Goal: Navigation & Orientation: Find specific page/section

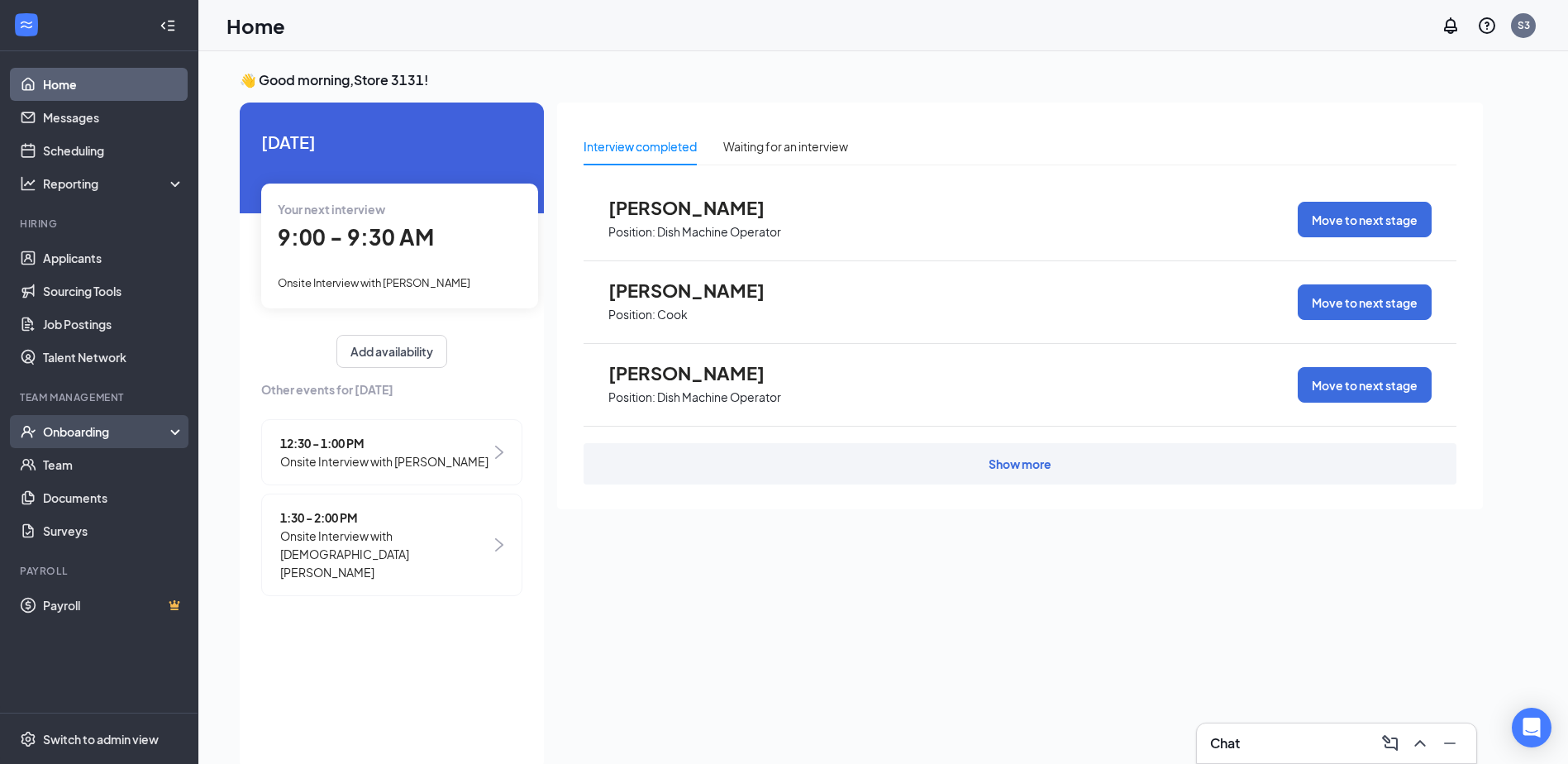
click at [65, 428] on div "Onboarding" at bounding box center [107, 431] width 128 height 17
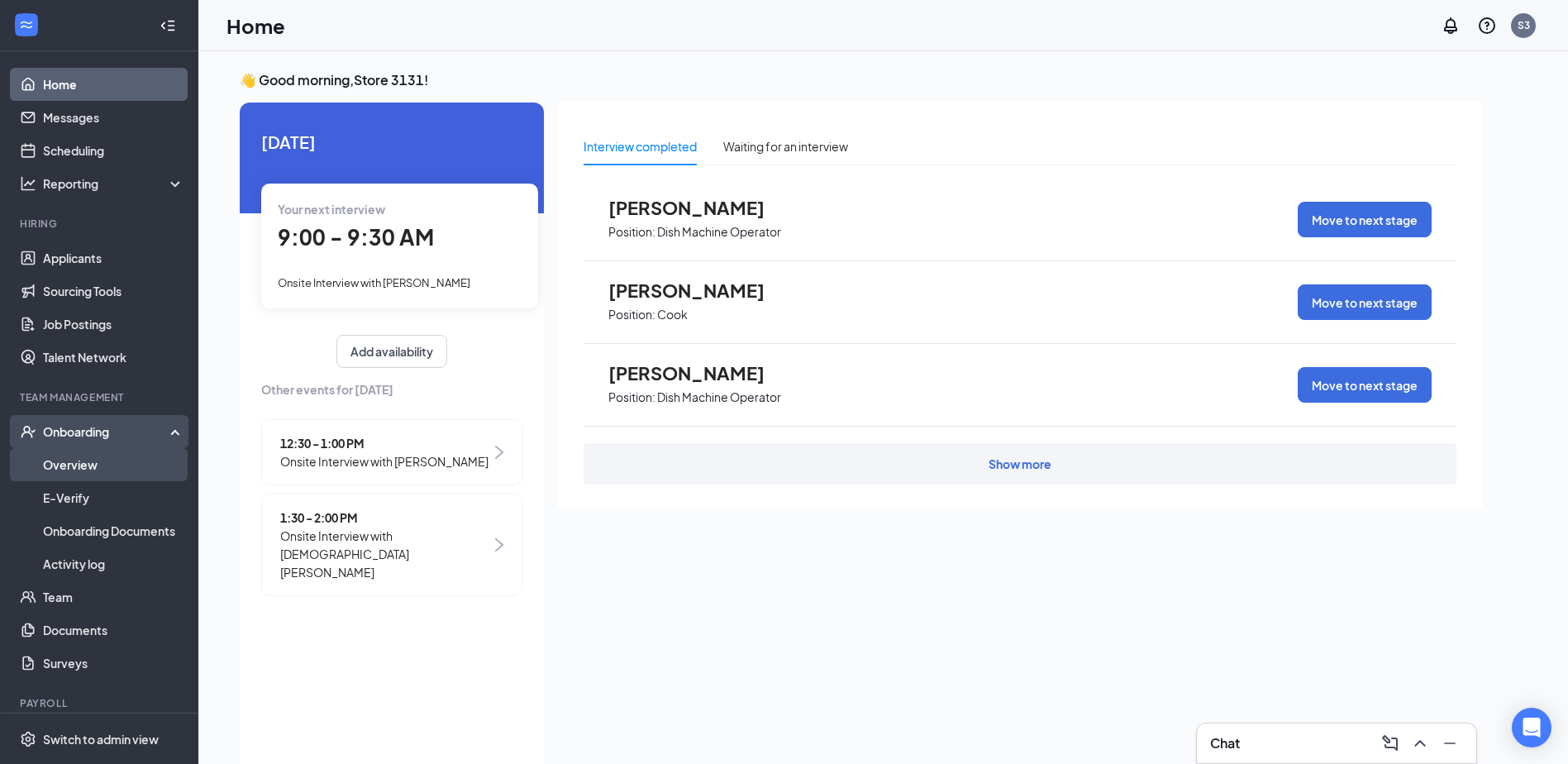
click at [95, 471] on link "Overview" at bounding box center [114, 464] width 142 height 33
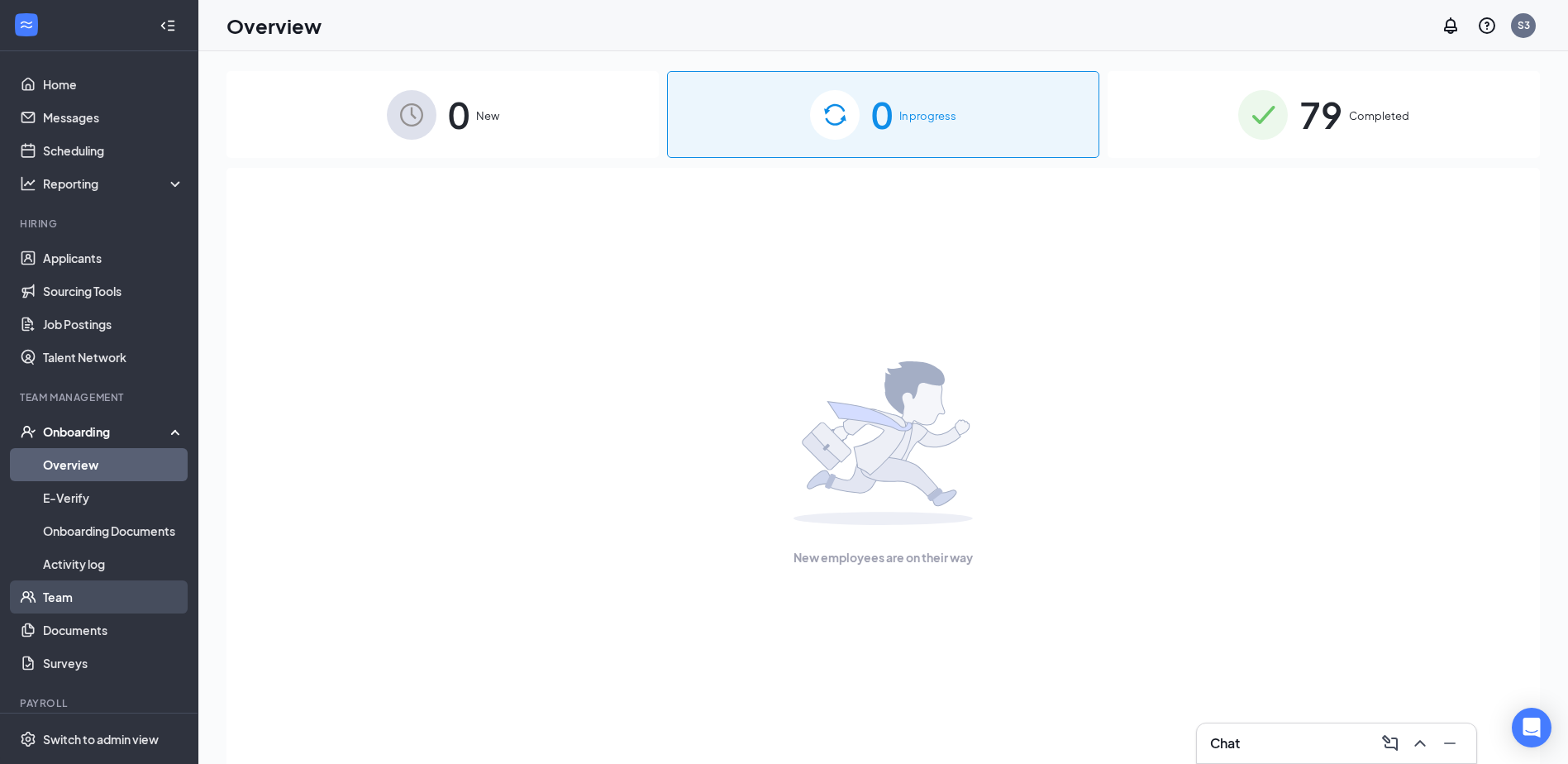
click at [78, 598] on link "Team" at bounding box center [114, 596] width 142 height 33
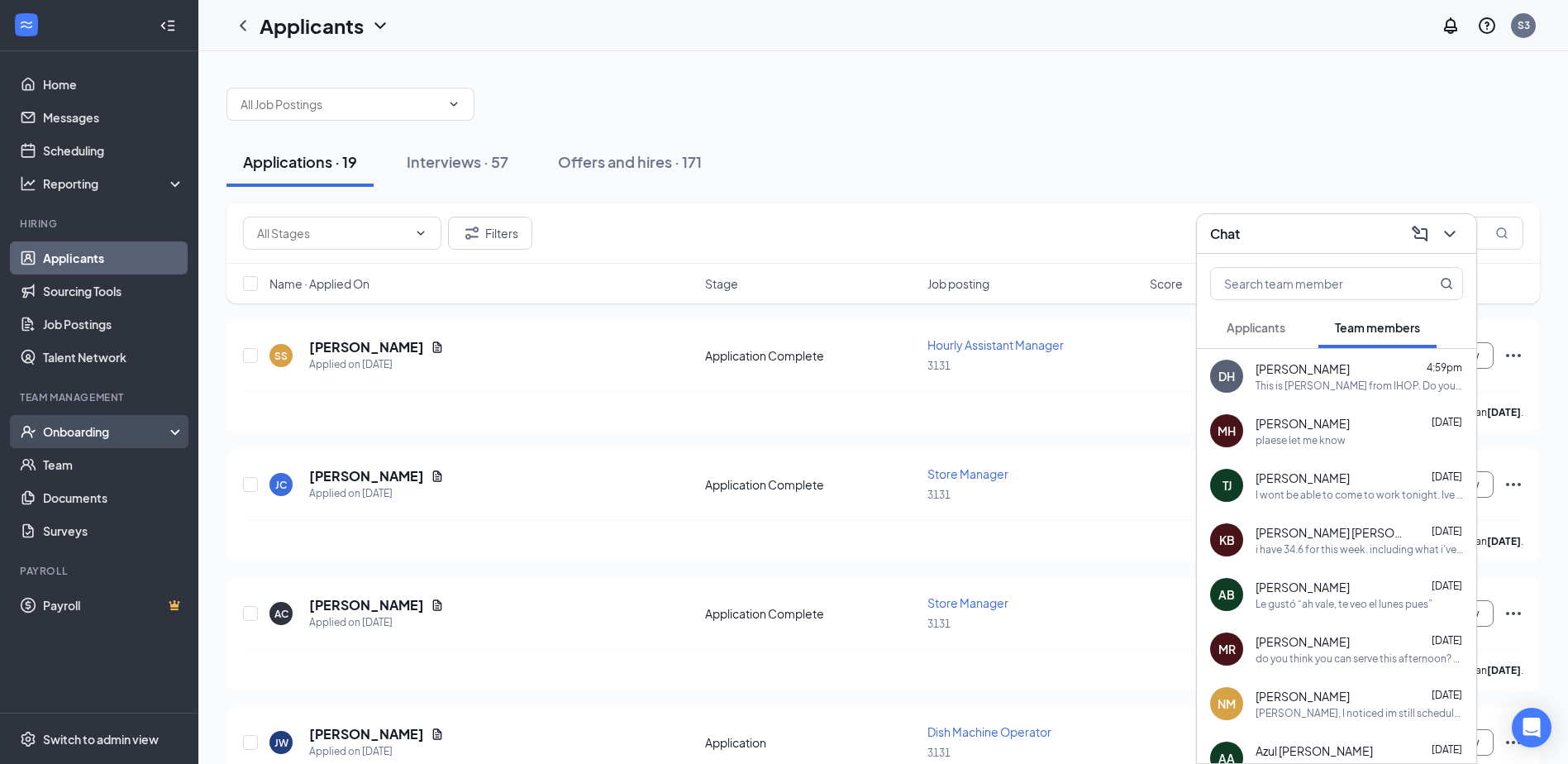
click at [22, 429] on icon "UserCheck" at bounding box center [28, 431] width 17 height 17
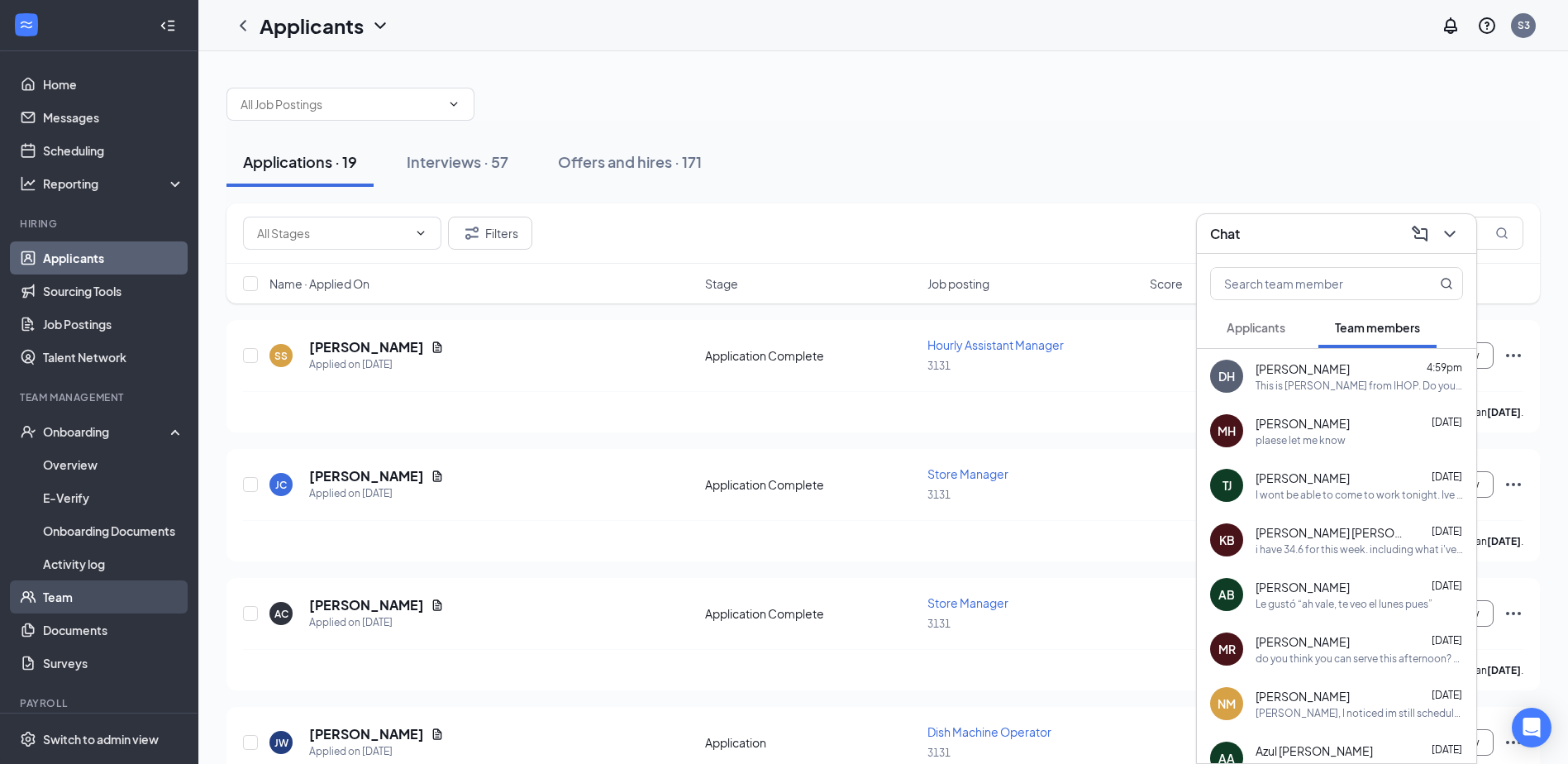
click at [49, 599] on link "Team" at bounding box center [114, 596] width 142 height 33
